Goal: Transaction & Acquisition: Download file/media

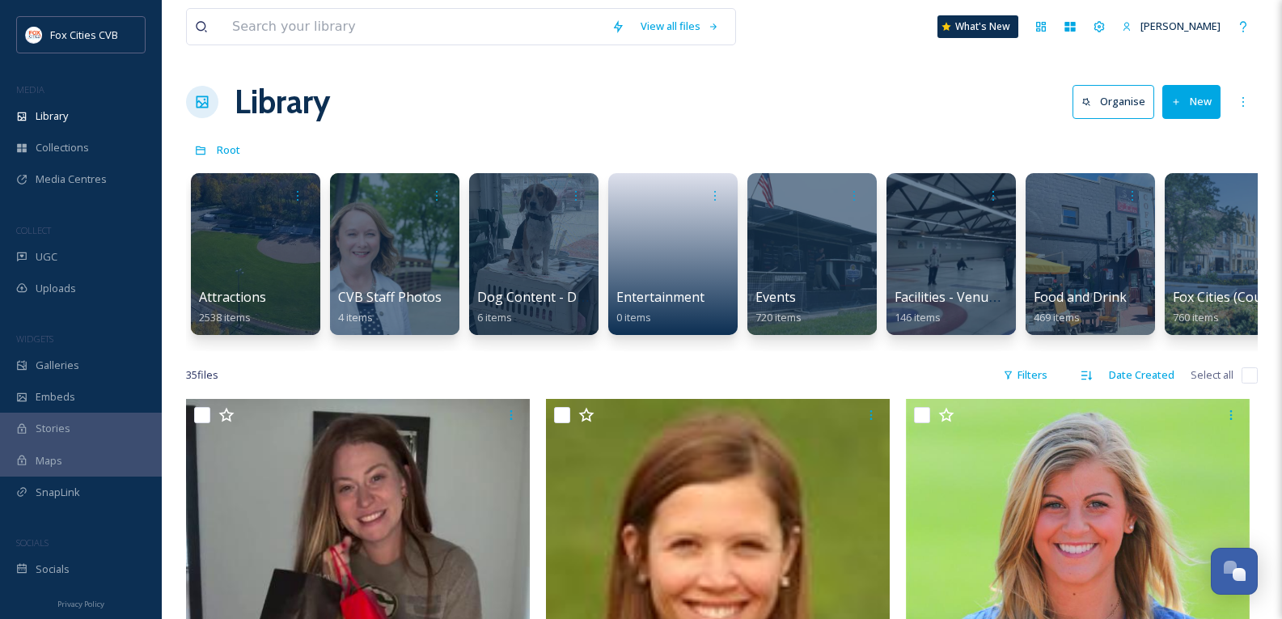
scroll to position [0, 937]
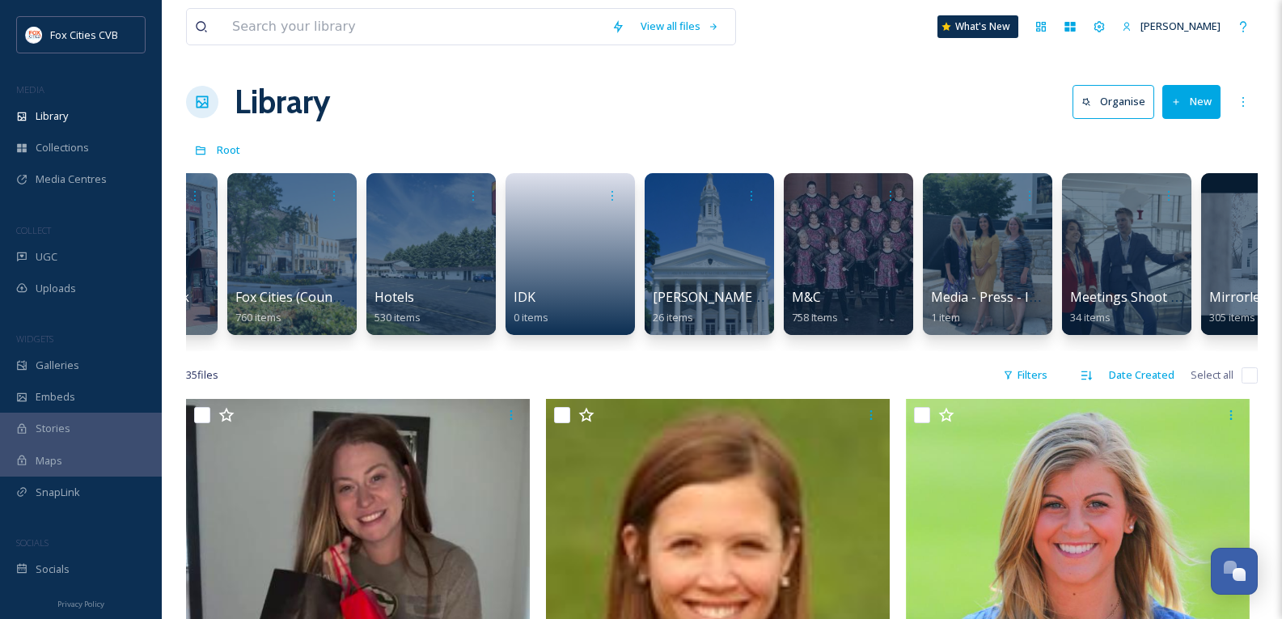
drag, startPoint x: 682, startPoint y: 350, endPoint x: 881, endPoint y: 361, distance: 199.3
click at [881, 351] on div "Attractions 2538 items CVB Staff Photos 4 items Dog Content - Dog Friendly 6 it…" at bounding box center [722, 258] width 1072 height 186
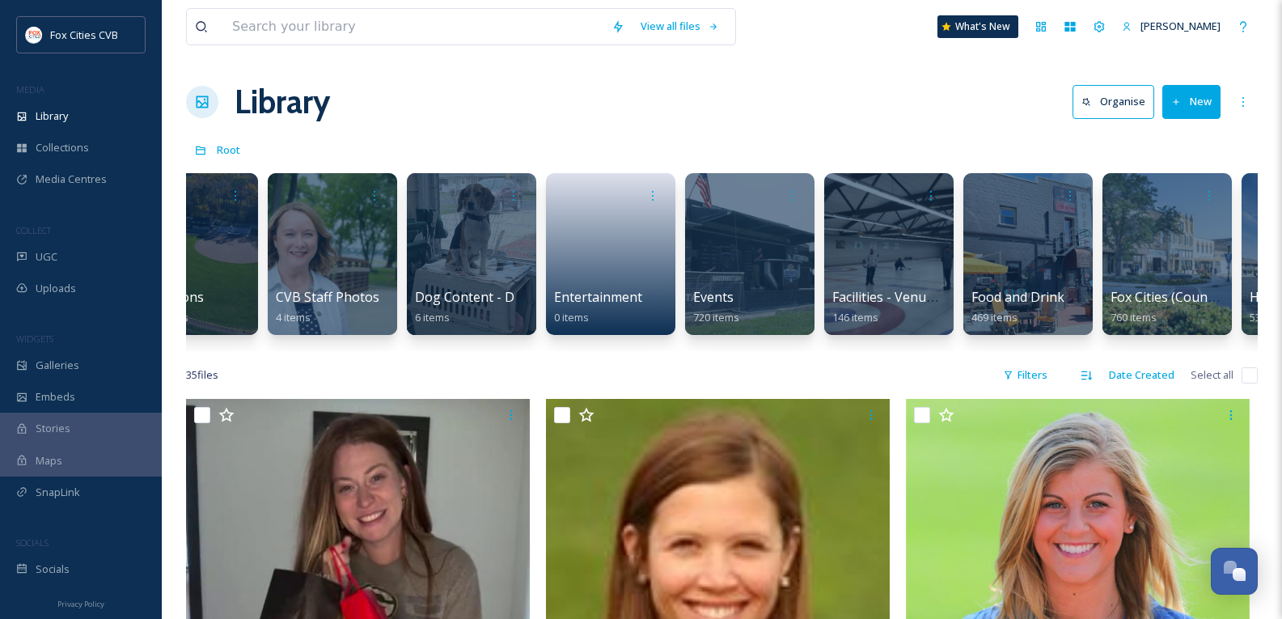
scroll to position [0, 57]
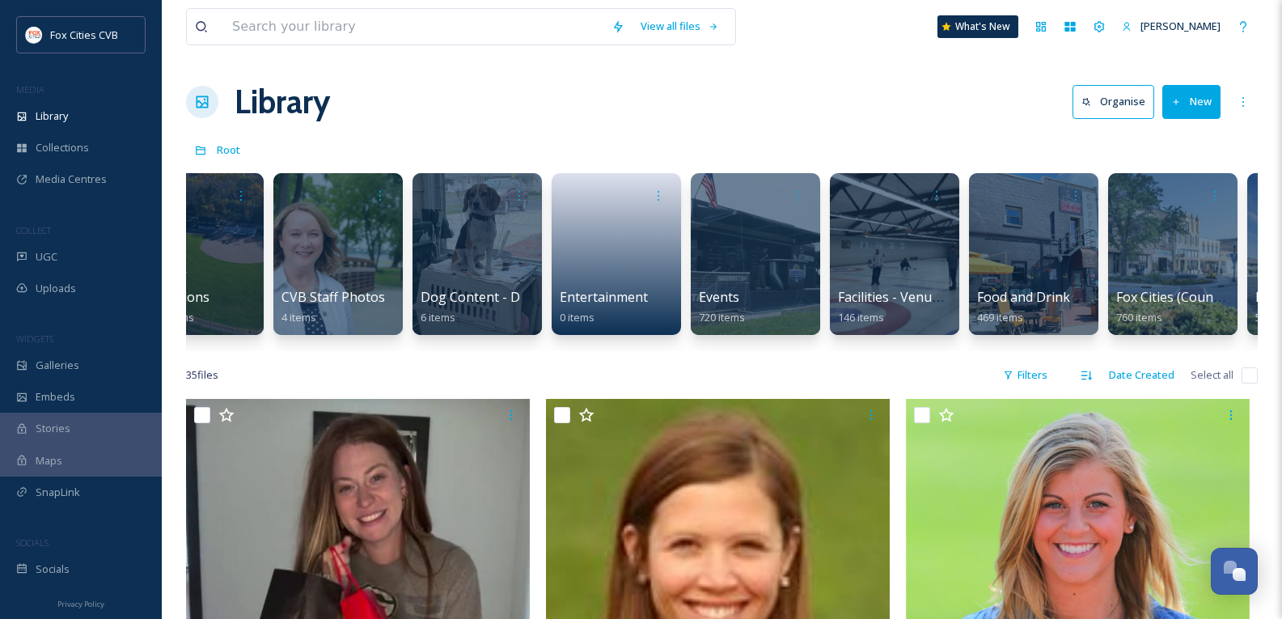
drag, startPoint x: 478, startPoint y: 364, endPoint x: 331, endPoint y: 358, distance: 147.3
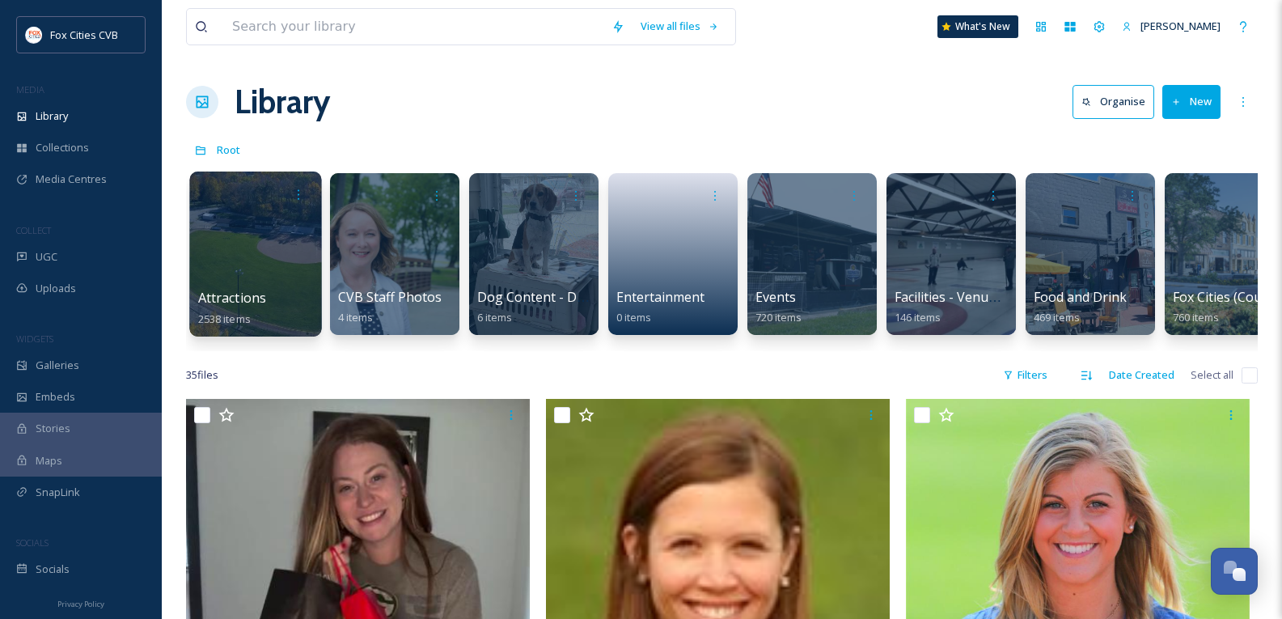
click at [260, 243] on div at bounding box center [255, 253] width 132 height 165
click at [255, 211] on div at bounding box center [255, 253] width 132 height 165
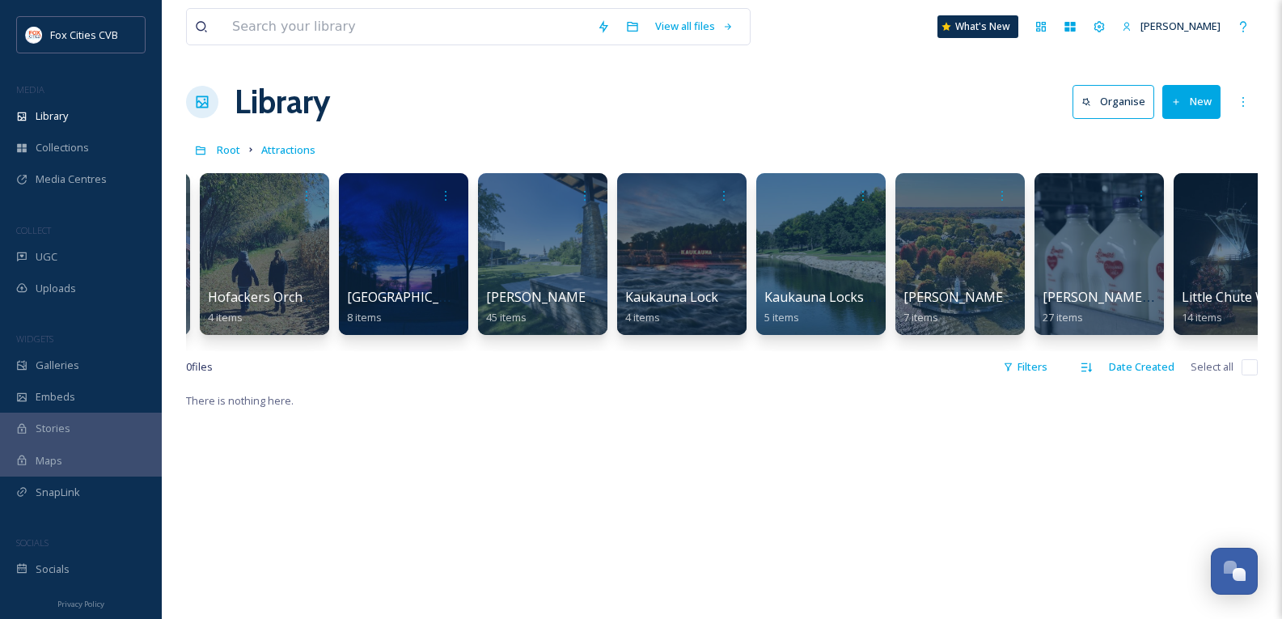
scroll to position [0, 4379]
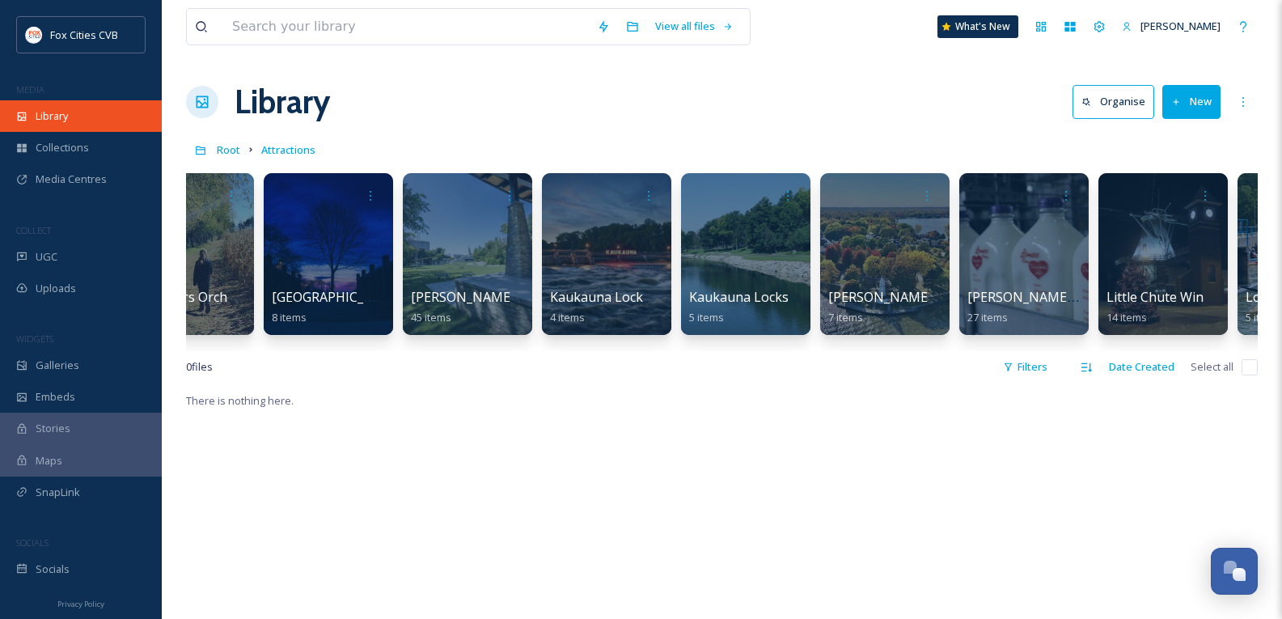
click at [67, 115] on span "Library" at bounding box center [52, 115] width 32 height 15
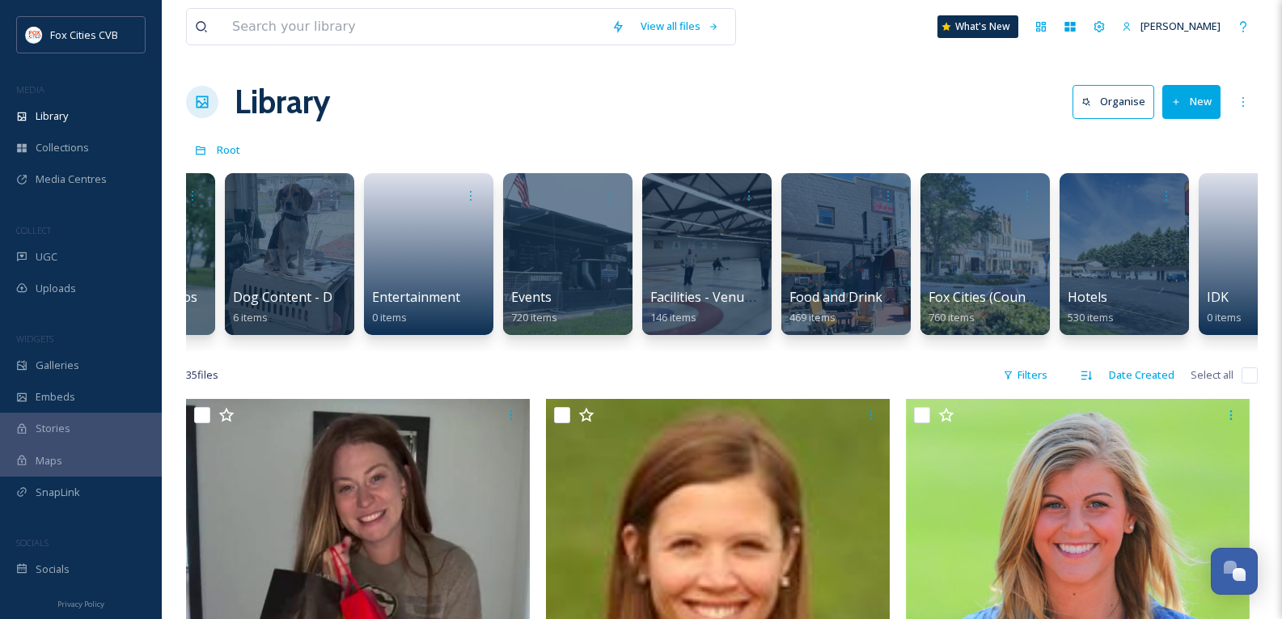
scroll to position [0, 514]
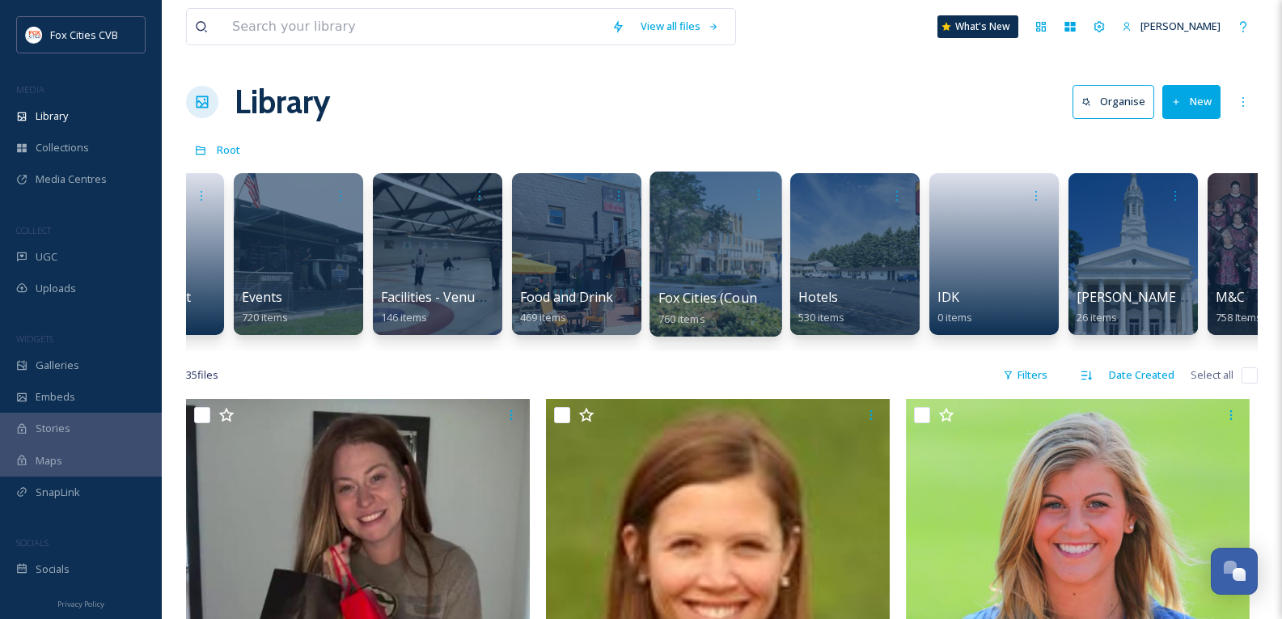
click at [730, 226] on div at bounding box center [716, 253] width 132 height 165
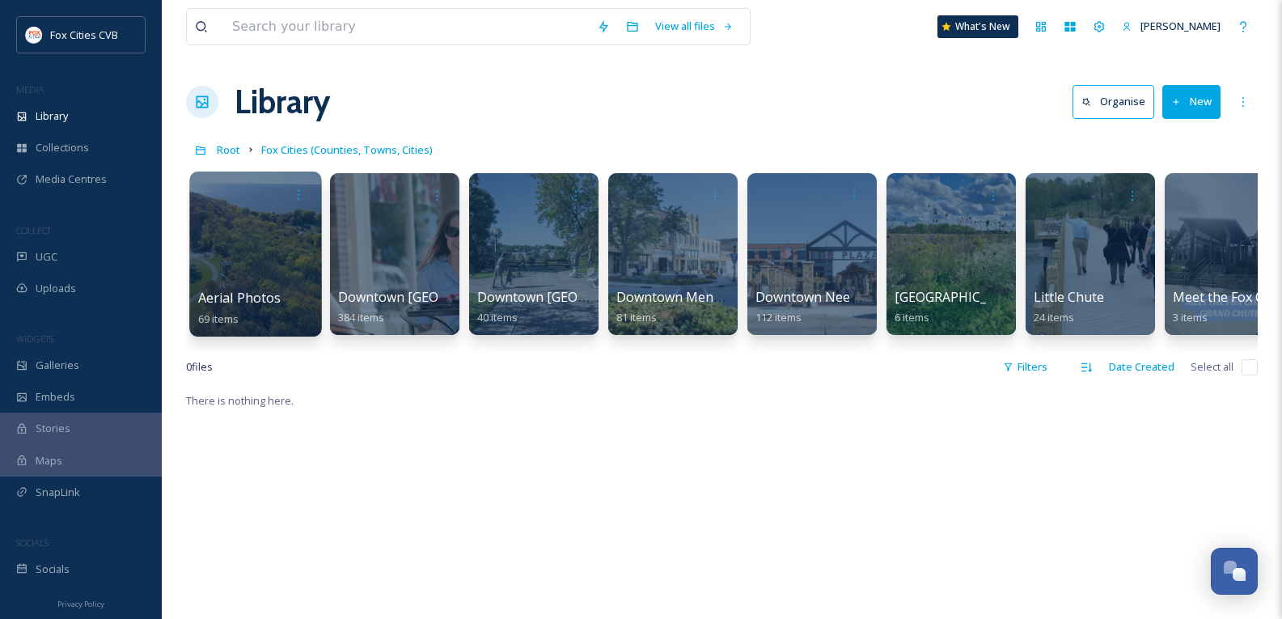
click at [252, 243] on div at bounding box center [255, 253] width 132 height 165
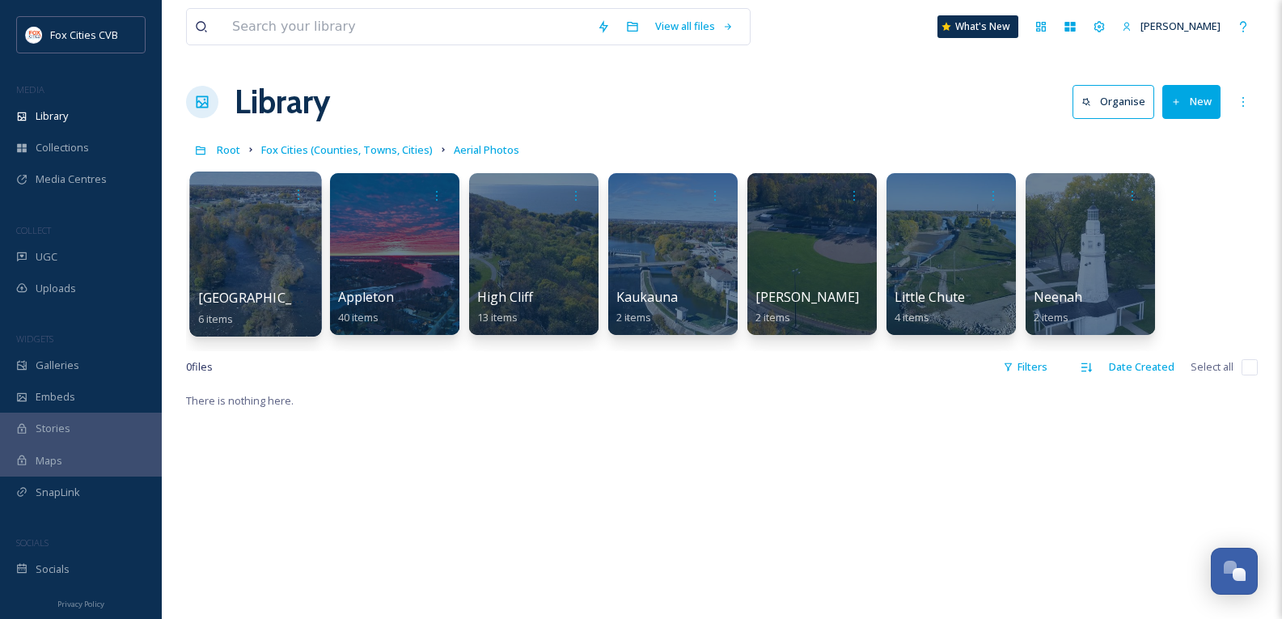
click at [282, 238] on div at bounding box center [255, 253] width 132 height 165
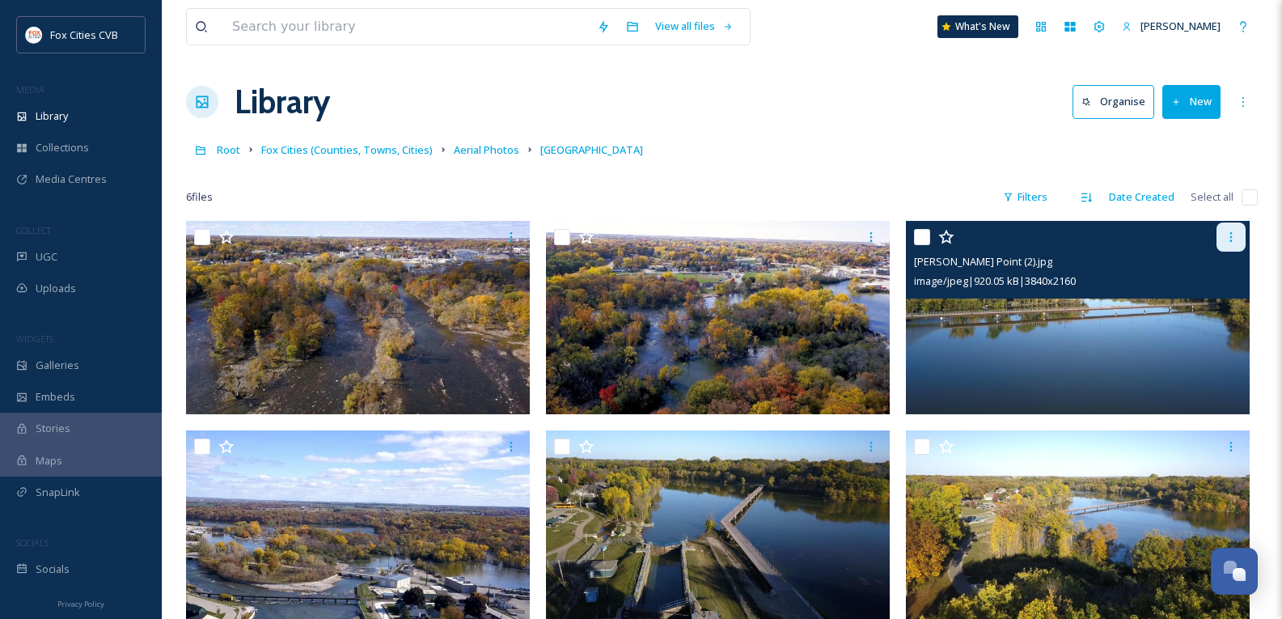
click at [1235, 237] on icon at bounding box center [1231, 237] width 13 height 13
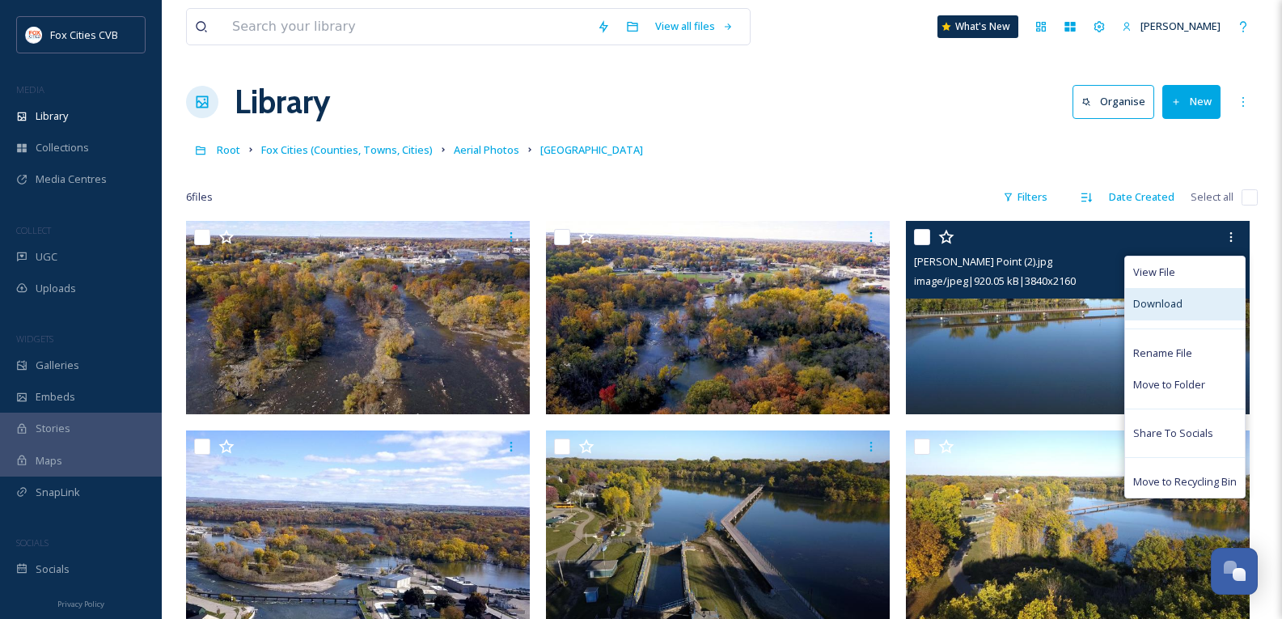
click at [1170, 299] on span "Download" at bounding box center [1157, 303] width 49 height 15
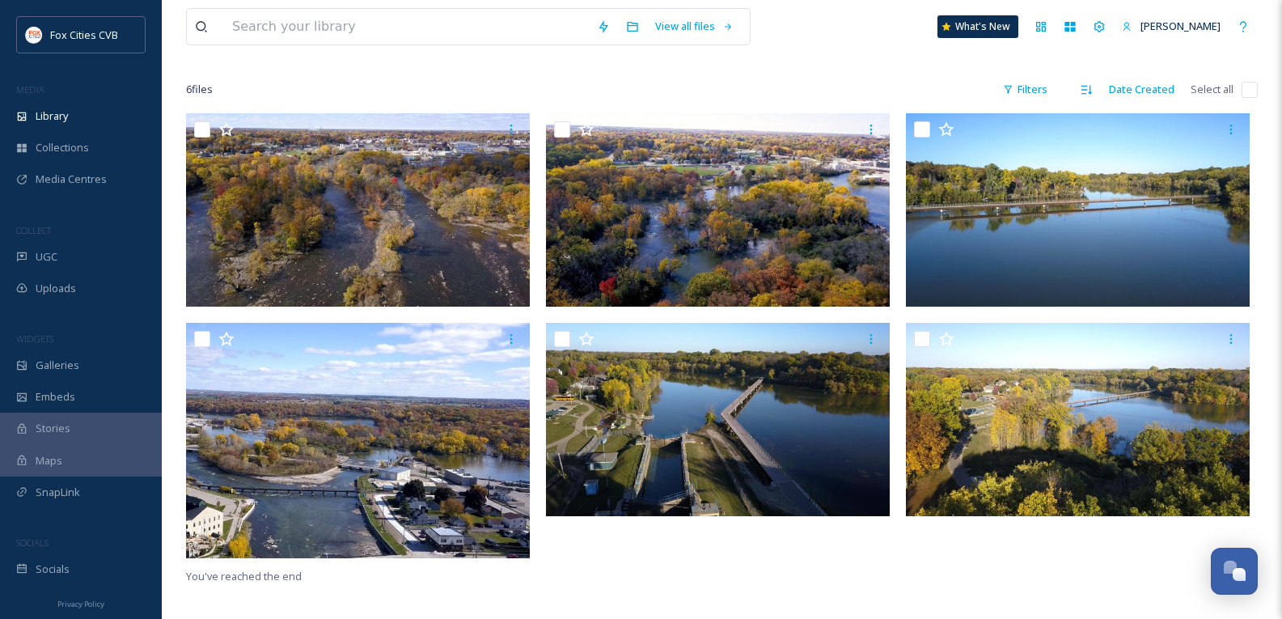
scroll to position [221, 0]
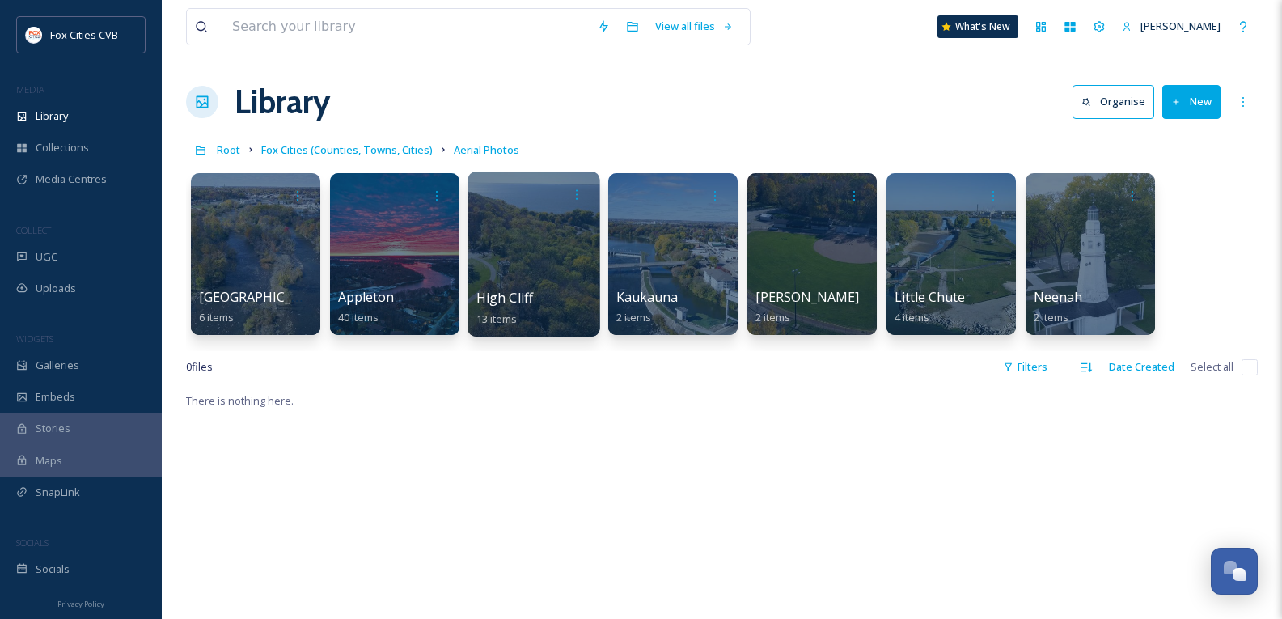
click at [520, 239] on div at bounding box center [534, 253] width 132 height 165
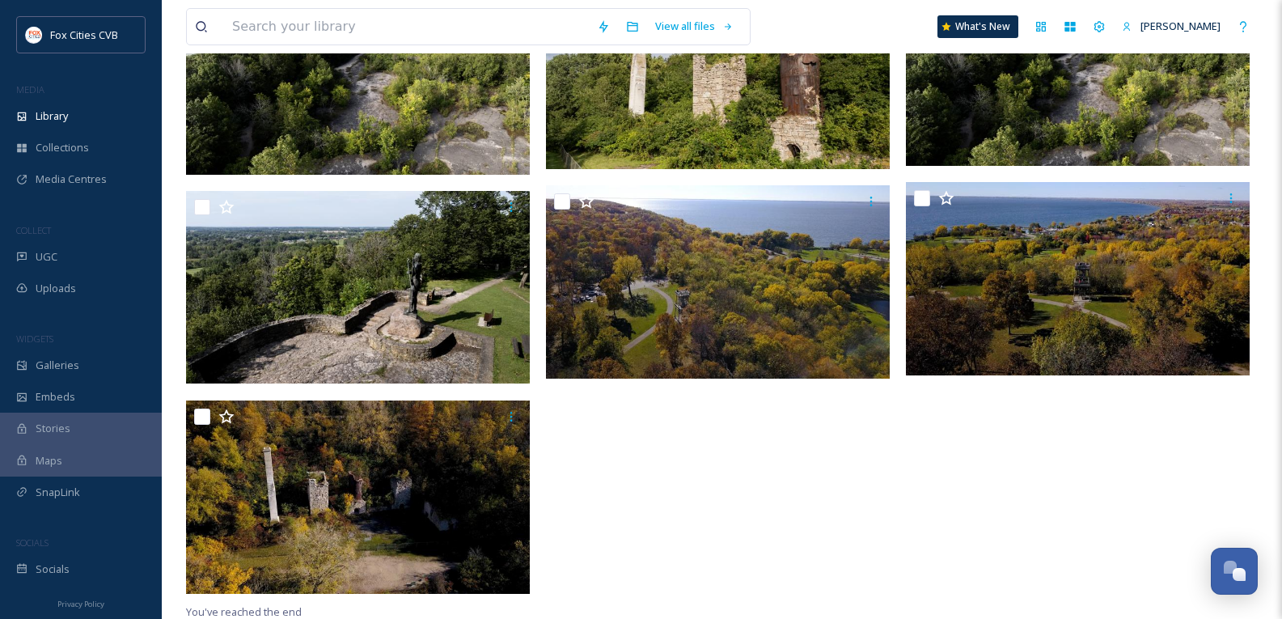
scroll to position [674, 0]
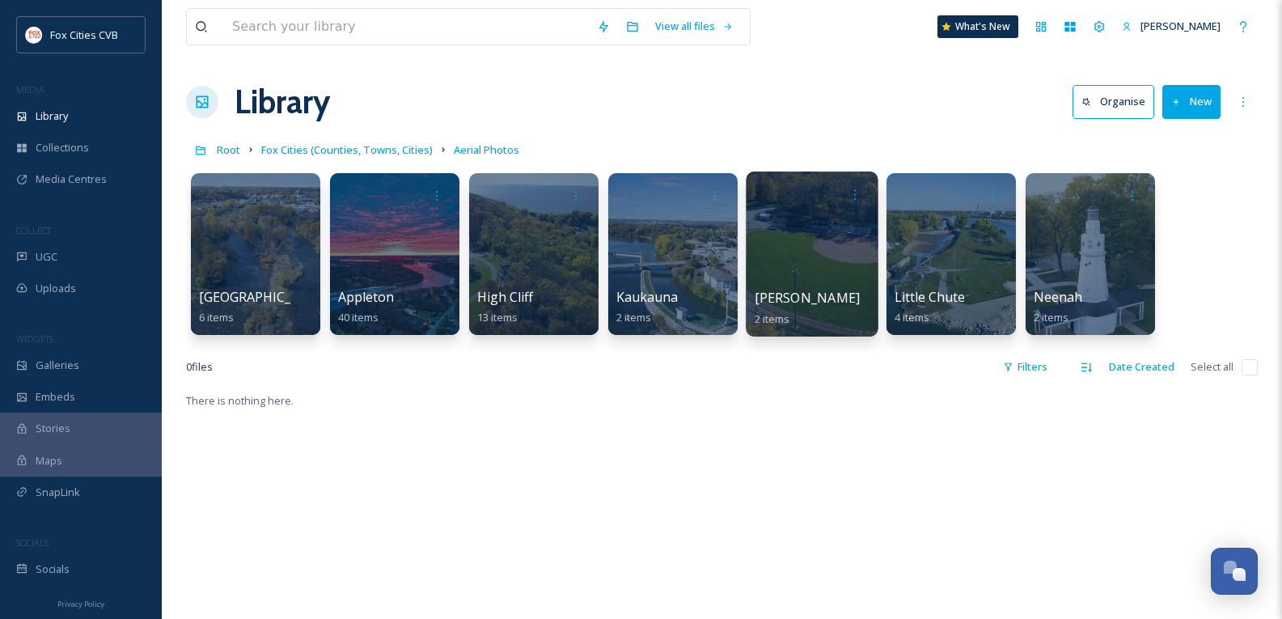
click at [801, 244] on div at bounding box center [812, 253] width 132 height 165
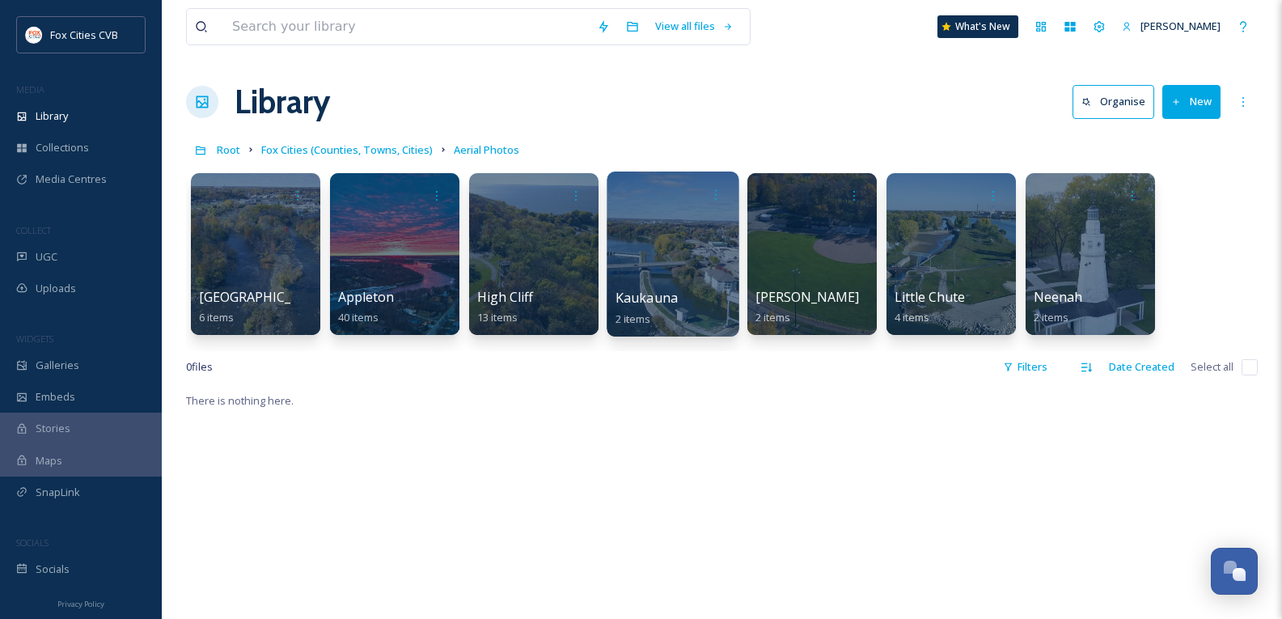
click at [650, 215] on div at bounding box center [673, 253] width 132 height 165
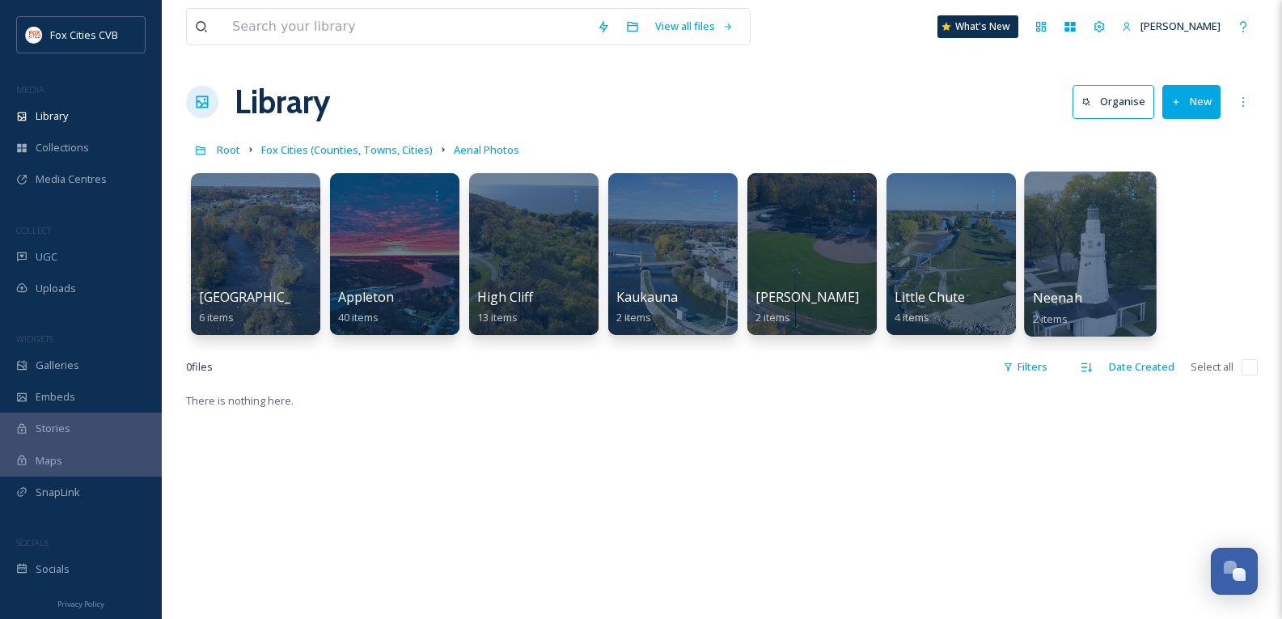
click at [1113, 237] on div at bounding box center [1090, 253] width 132 height 165
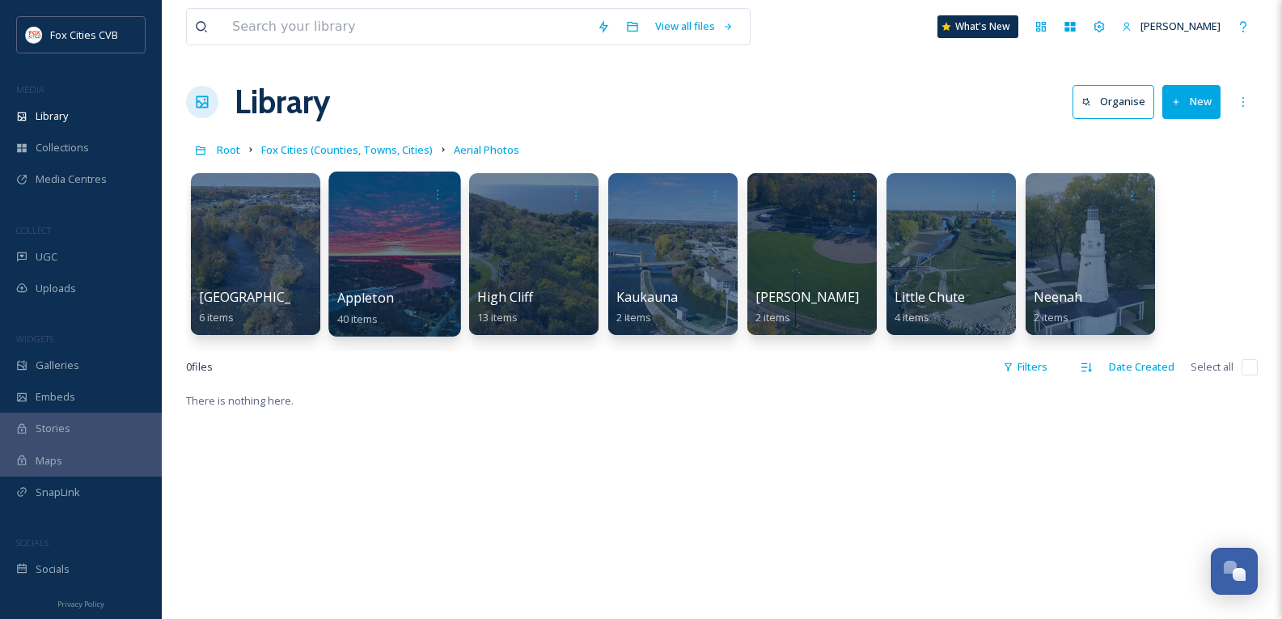
click at [418, 262] on div at bounding box center [394, 253] width 132 height 165
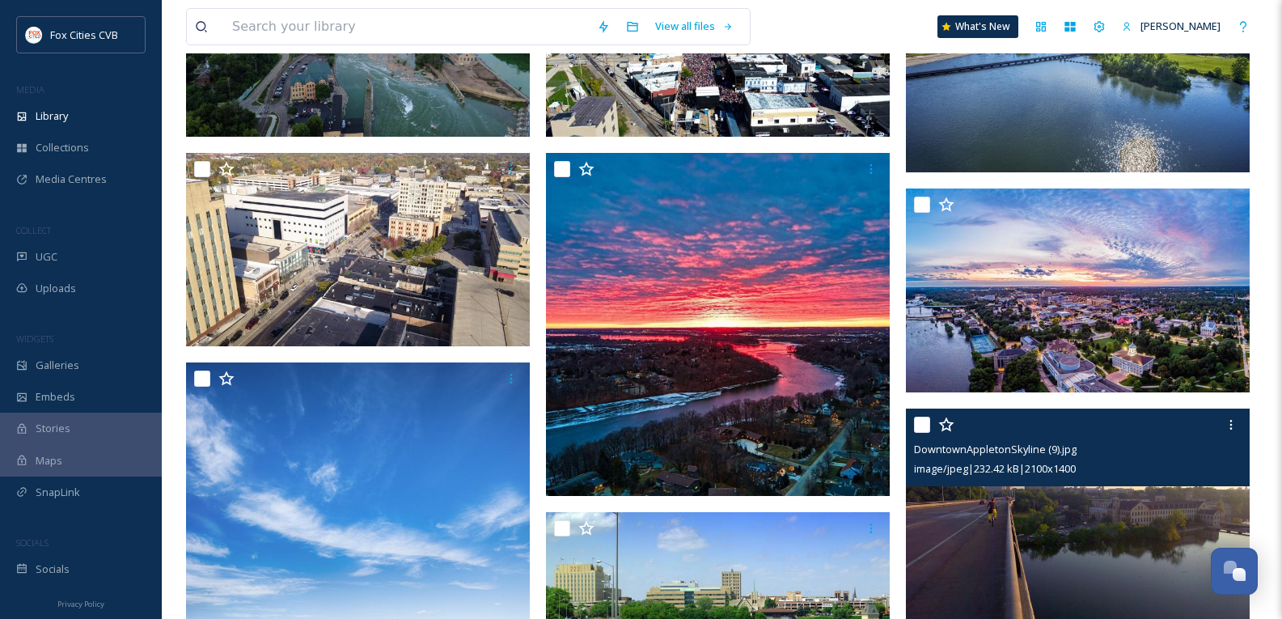
scroll to position [485, 0]
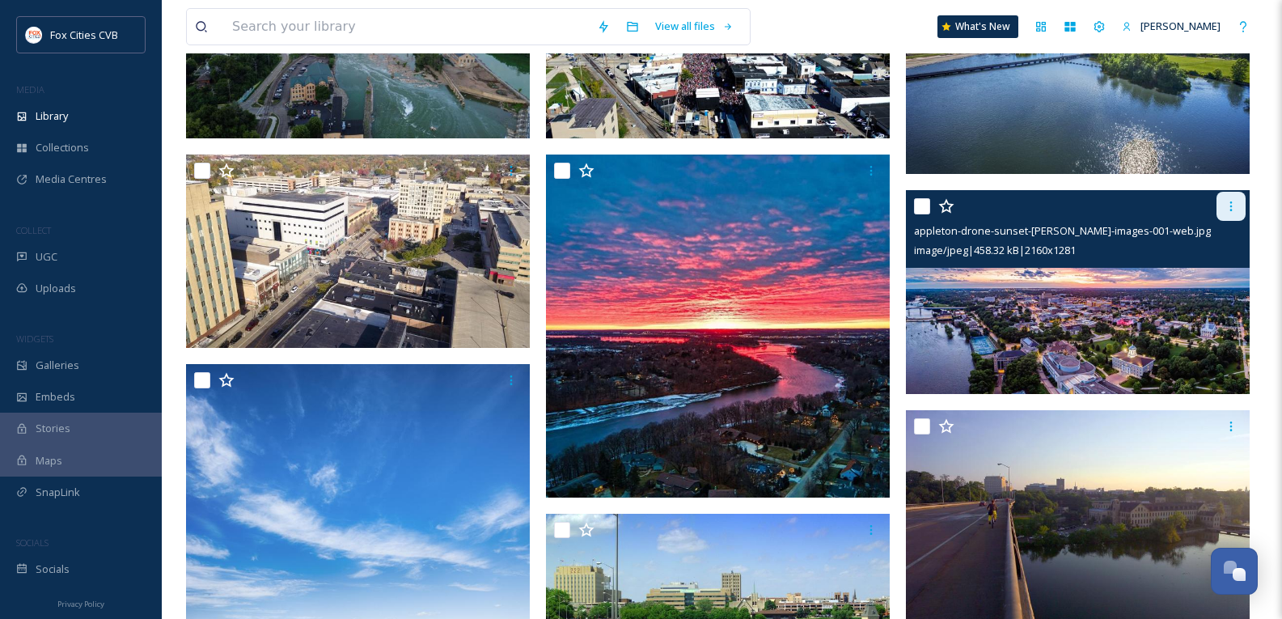
click at [1230, 215] on div at bounding box center [1231, 206] width 29 height 29
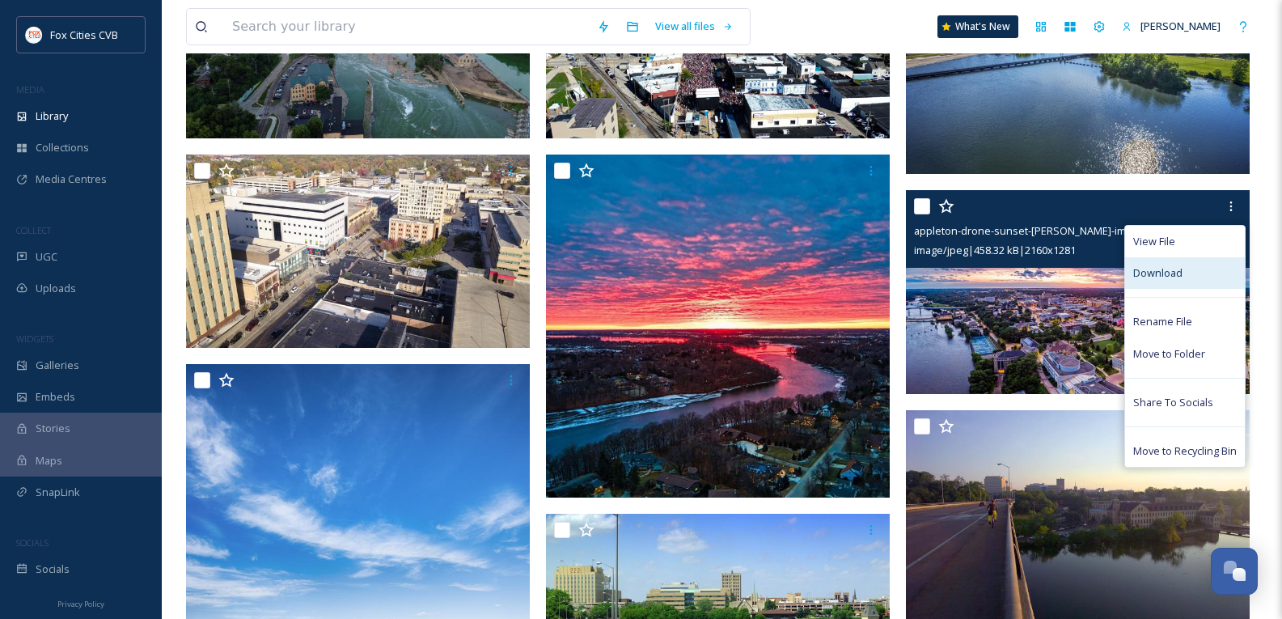
click at [1185, 276] on div "Download" at bounding box center [1185, 273] width 120 height 32
